Goal: Task Accomplishment & Management: Manage account settings

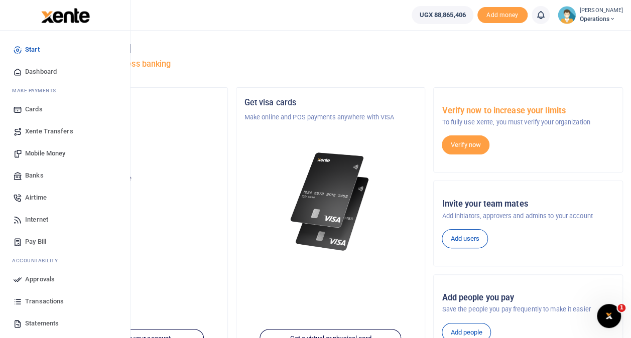
click at [38, 300] on span "Transactions" at bounding box center [44, 302] width 39 height 10
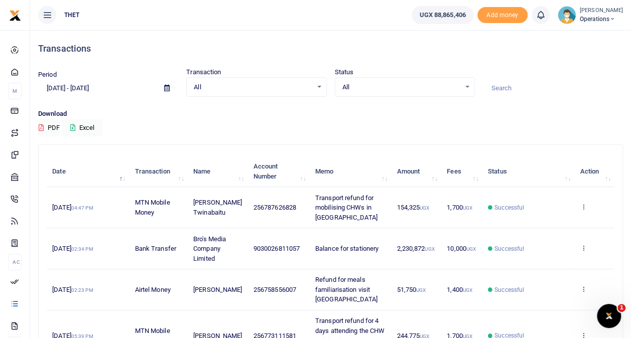
click at [580, 16] on span "Operations" at bounding box center [601, 19] width 43 height 9
click at [576, 71] on link "Logout" at bounding box center [602, 73] width 79 height 14
